Goal: Navigation & Orientation: Find specific page/section

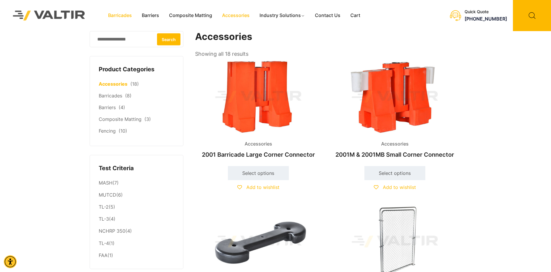
click at [116, 14] on link "Barricades" at bounding box center [120, 15] width 34 height 9
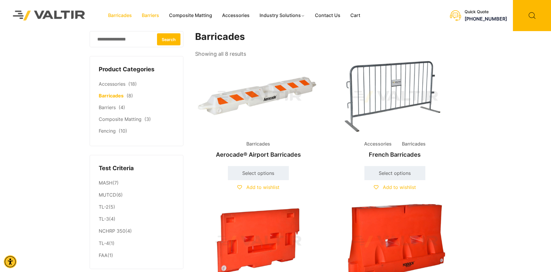
click at [153, 16] on link "Barriers" at bounding box center [150, 15] width 27 height 9
